Goal: Task Accomplishment & Management: Complete application form

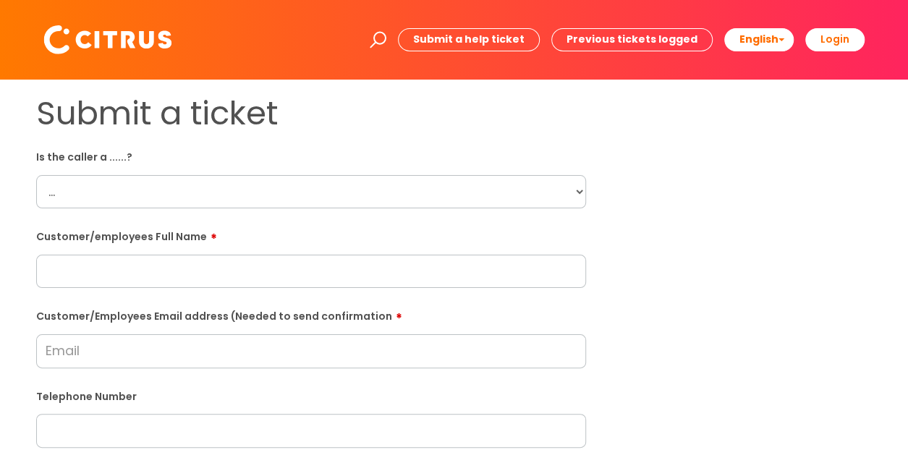
click at [82, 192] on select "... Citrus Customer Citrus Employee [DEMOGRAPHIC_DATA] Supplier" at bounding box center [311, 191] width 550 height 33
select select "Citrus Employee"
click at [36, 175] on select "... Citrus Customer Citrus Employee [DEMOGRAPHIC_DATA] Supplier" at bounding box center [311, 191] width 550 height 33
click at [77, 267] on input "text" at bounding box center [311, 271] width 550 height 33
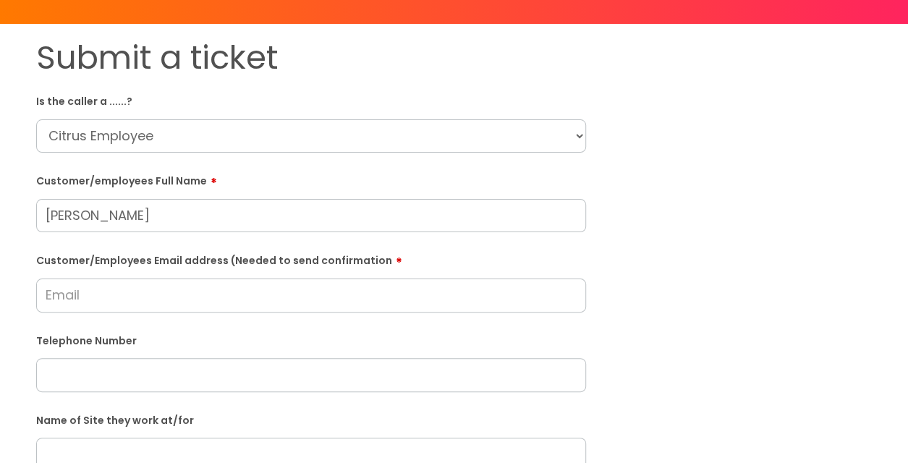
scroll to position [145, 0]
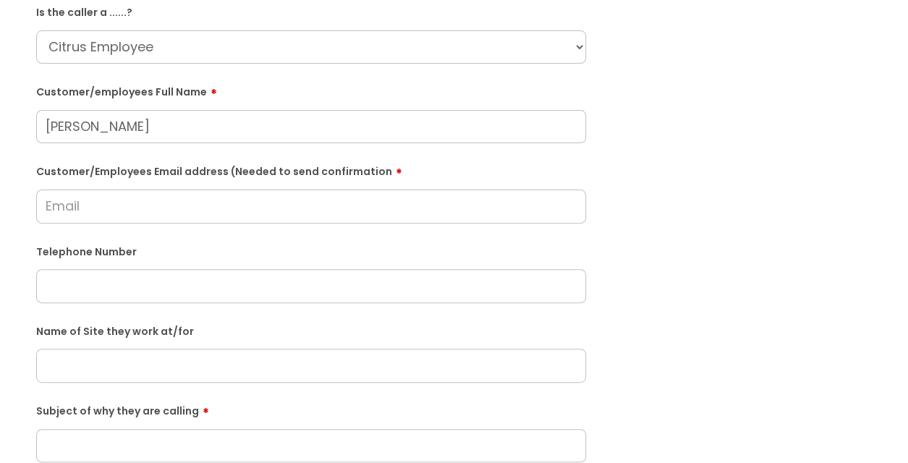
type input "[PERSON_NAME]"
click at [73, 208] on input "Customer/Employees Email address (Needed to send confirmation" at bounding box center [311, 206] width 550 height 33
type input "j"
